Goal: Go to known website: Access a specific website the user already knows

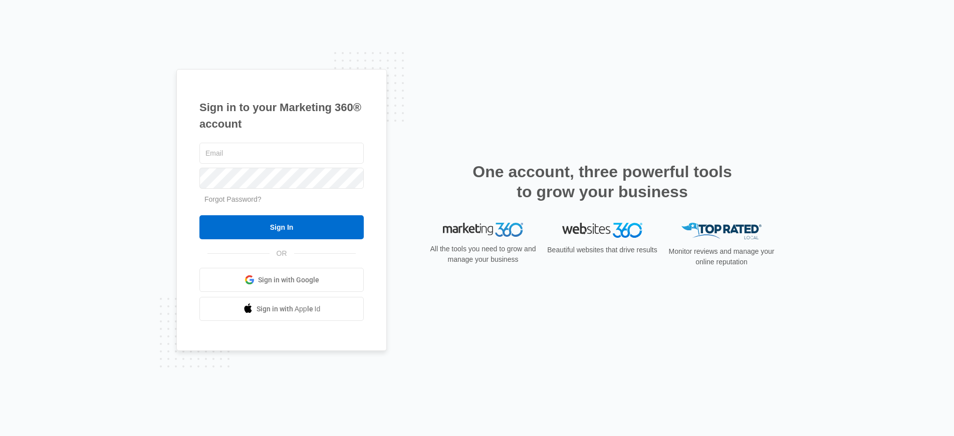
type input "[PERSON_NAME][EMAIL_ADDRESS][PERSON_NAME][DOMAIN_NAME]"
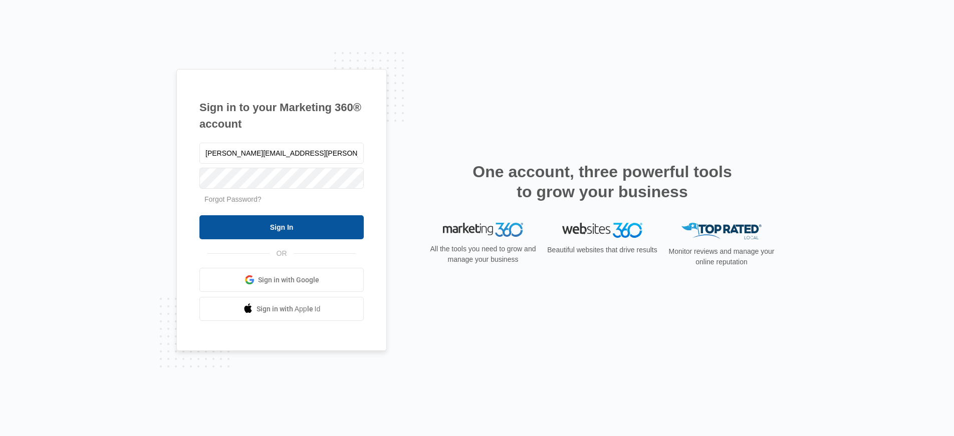
click at [262, 229] on input "Sign In" at bounding box center [281, 227] width 164 height 24
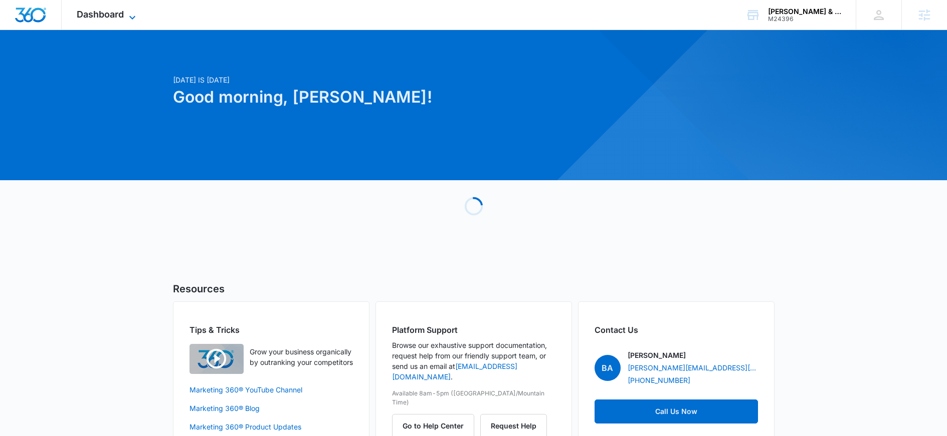
click at [109, 12] on span "Dashboard" at bounding box center [100, 14] width 47 height 11
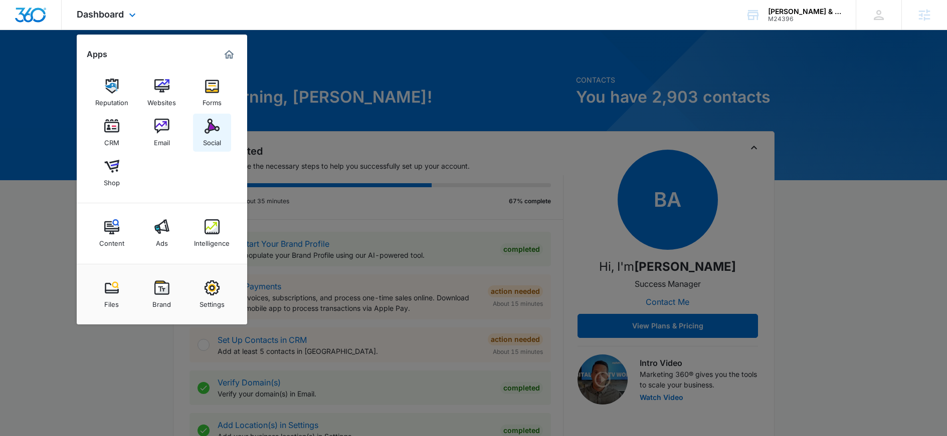
click at [211, 125] on img at bounding box center [211, 126] width 15 height 15
